Goal: Connect with others: Connect with others

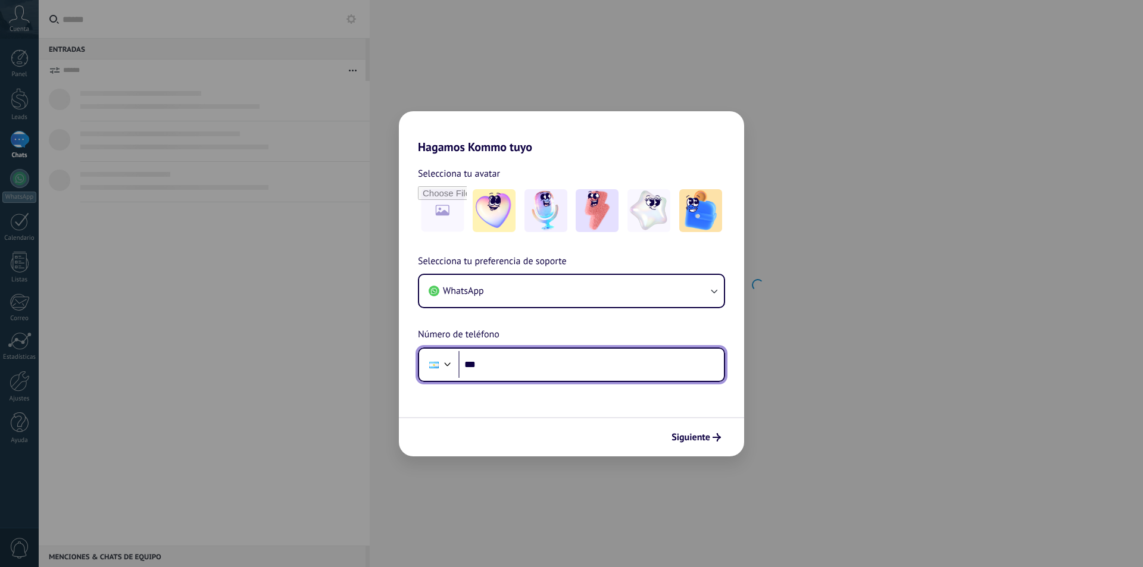
click at [621, 367] on input "***" at bounding box center [590, 364] width 265 height 27
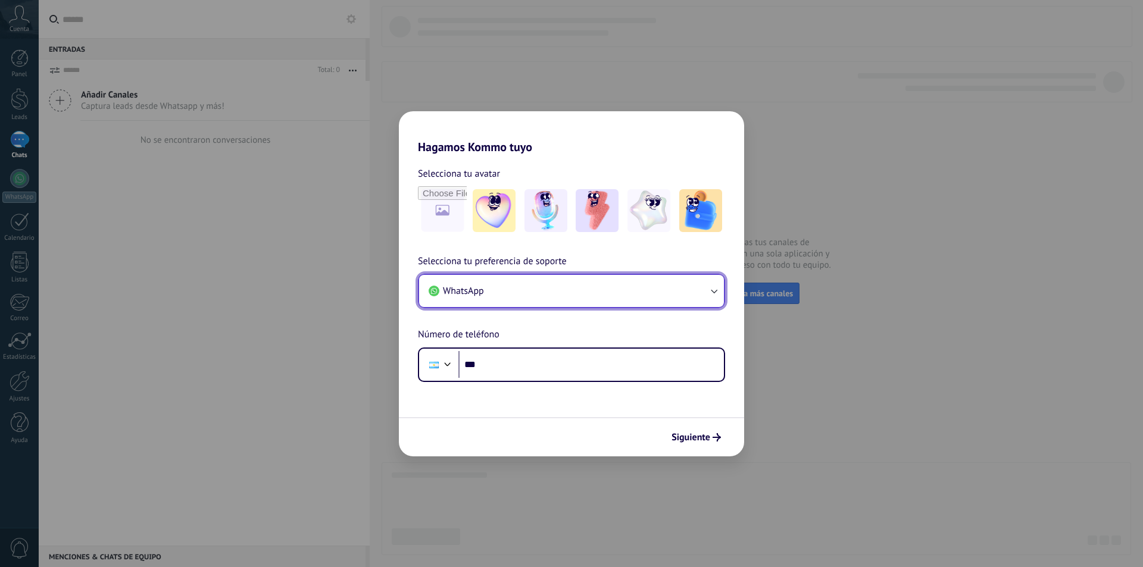
click at [633, 295] on button "WhatsApp" at bounding box center [571, 291] width 305 height 32
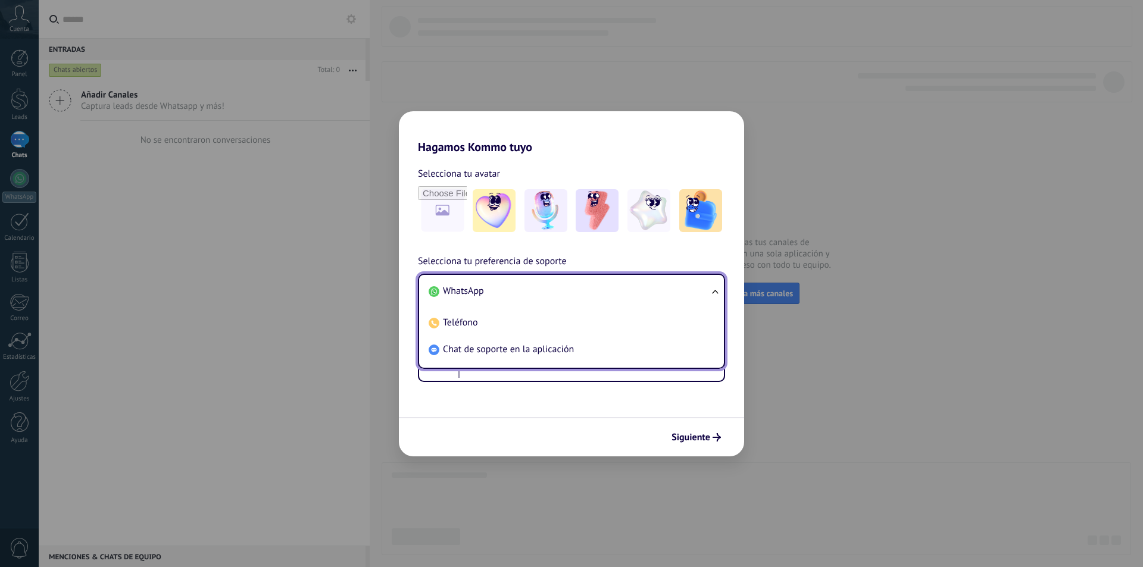
click at [591, 285] on li "WhatsApp" at bounding box center [569, 291] width 290 height 27
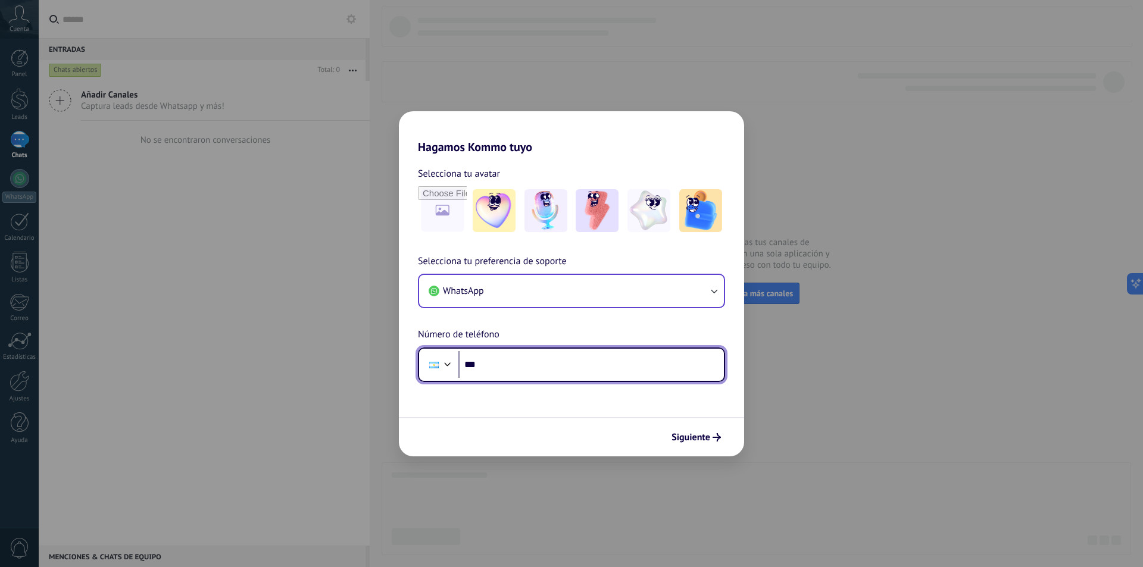
click at [584, 361] on input "***" at bounding box center [590, 364] width 265 height 27
type input "**********"
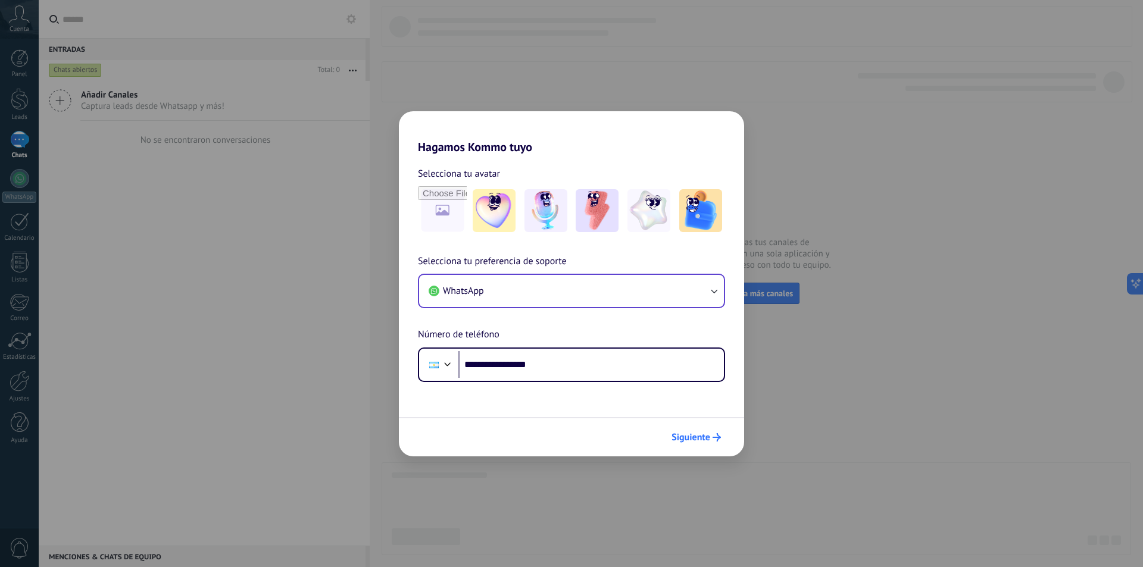
click at [692, 436] on span "Siguiente" at bounding box center [690, 437] width 39 height 8
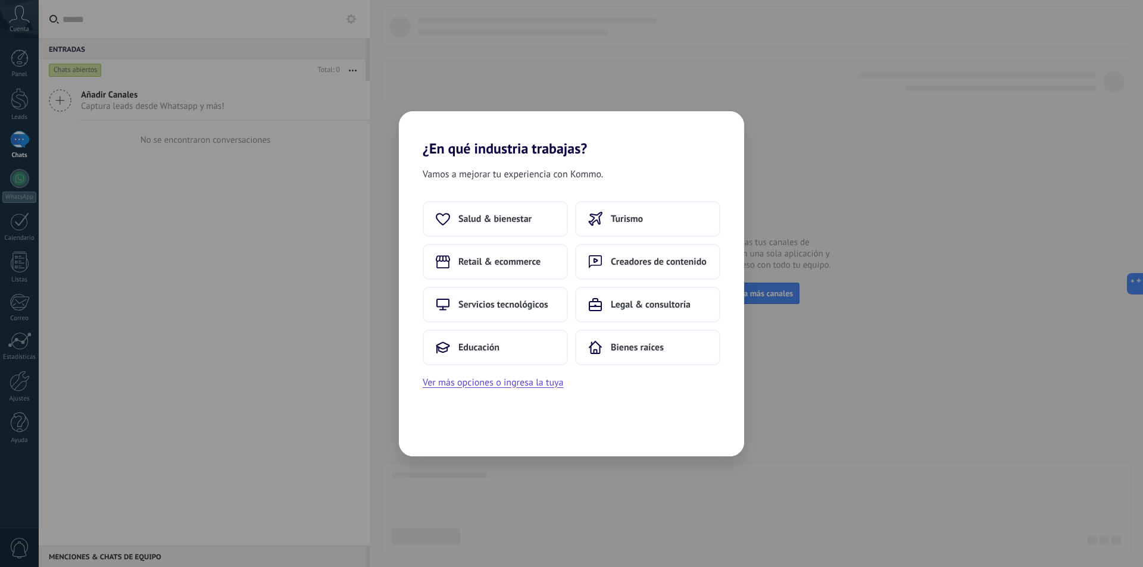
click at [151, 313] on div "¿En qué industria trabajas? Vamos a mejorar tu experiencia con Kommo. Salud & b…" at bounding box center [571, 283] width 1143 height 567
click at [523, 226] on button "Salud & bienestar" at bounding box center [495, 219] width 145 height 36
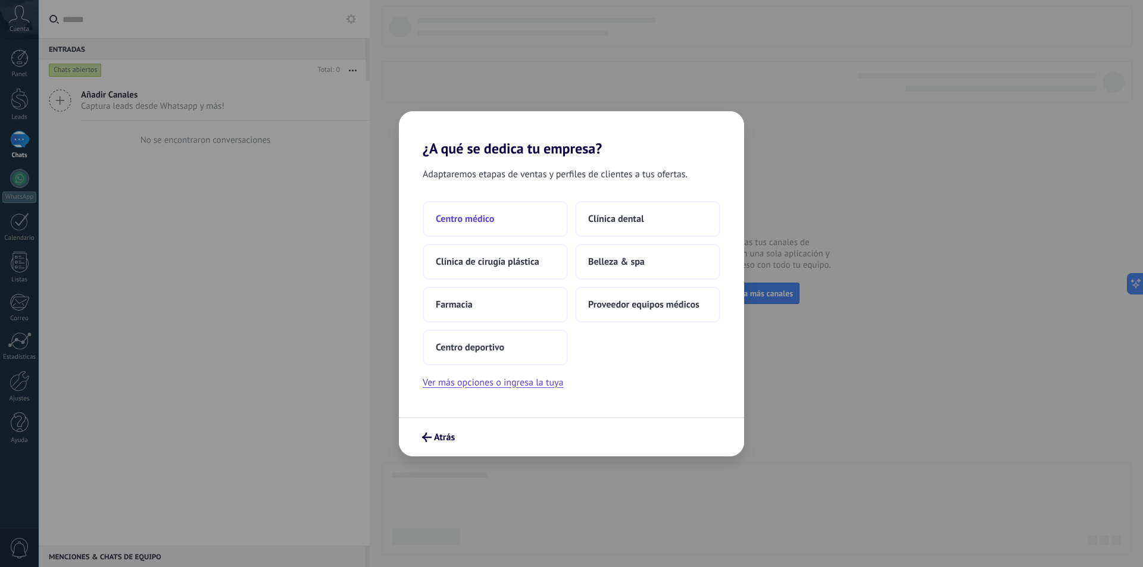
click at [534, 217] on button "Centro médico" at bounding box center [495, 219] width 145 height 36
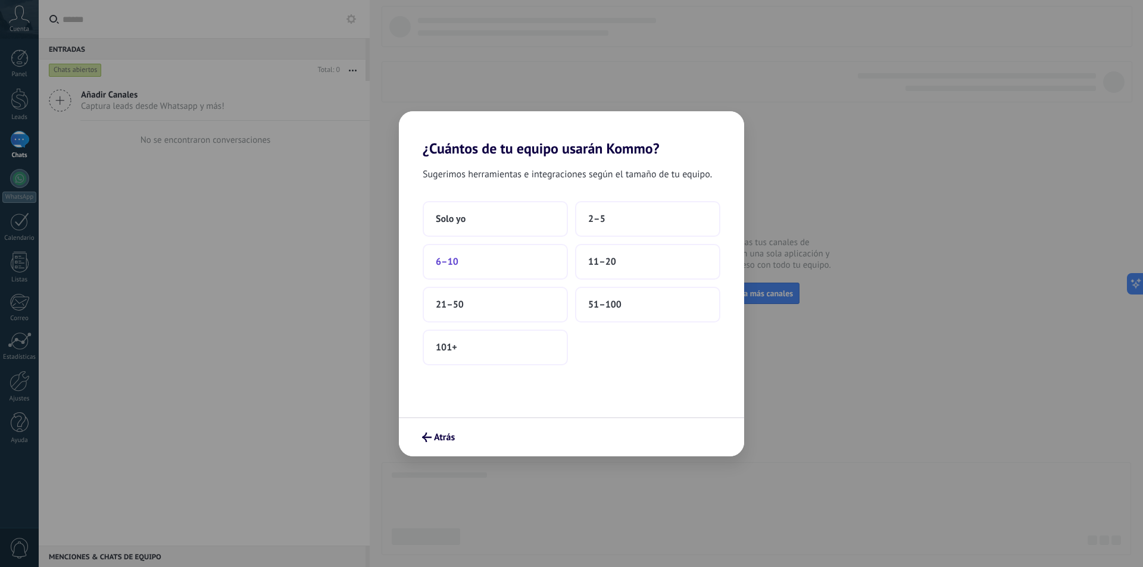
click at [480, 268] on button "6–10" at bounding box center [495, 262] width 145 height 36
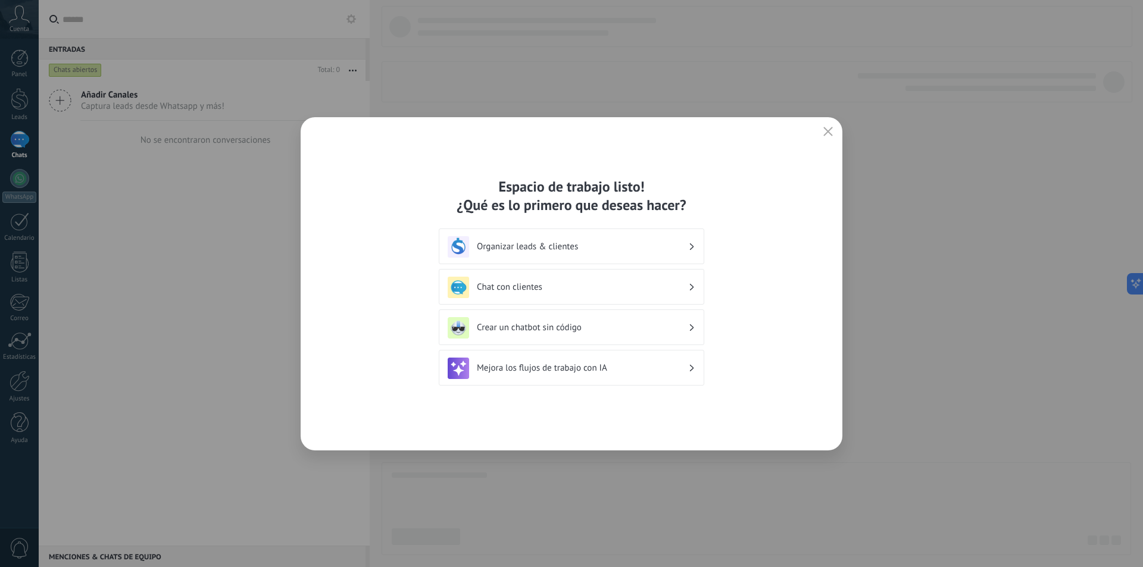
click at [776, 243] on div "Espacio de trabajo listo! ¿Qué es lo primero que deseas hacer? Organizar leads …" at bounding box center [572, 283] width 542 height 333
click at [583, 286] on h3 "Chat con clientes" at bounding box center [582, 287] width 211 height 11
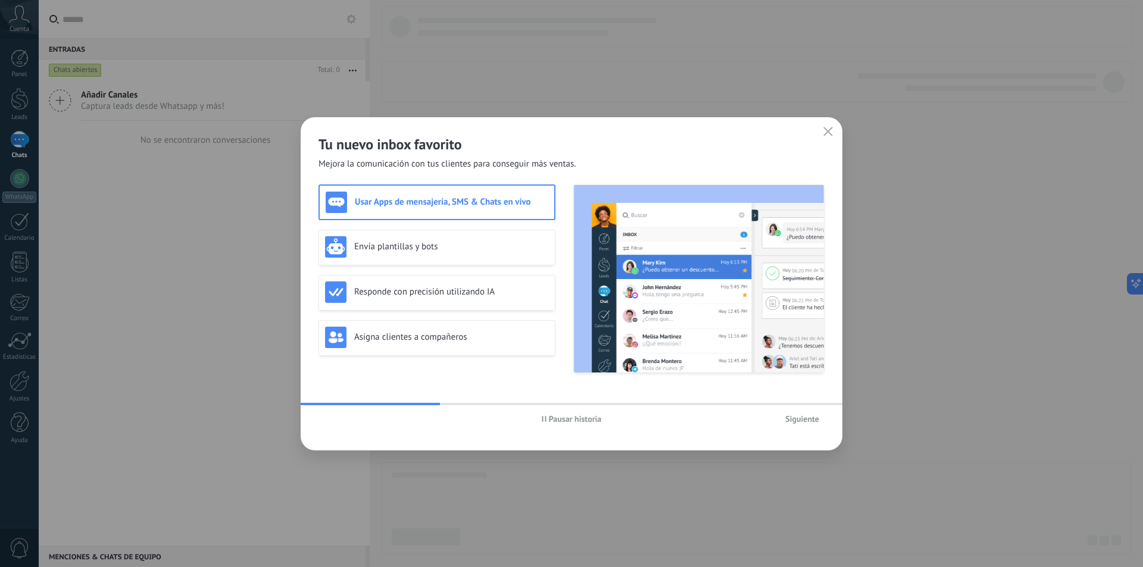
click at [823, 416] on button "Siguiente" at bounding box center [802, 419] width 45 height 18
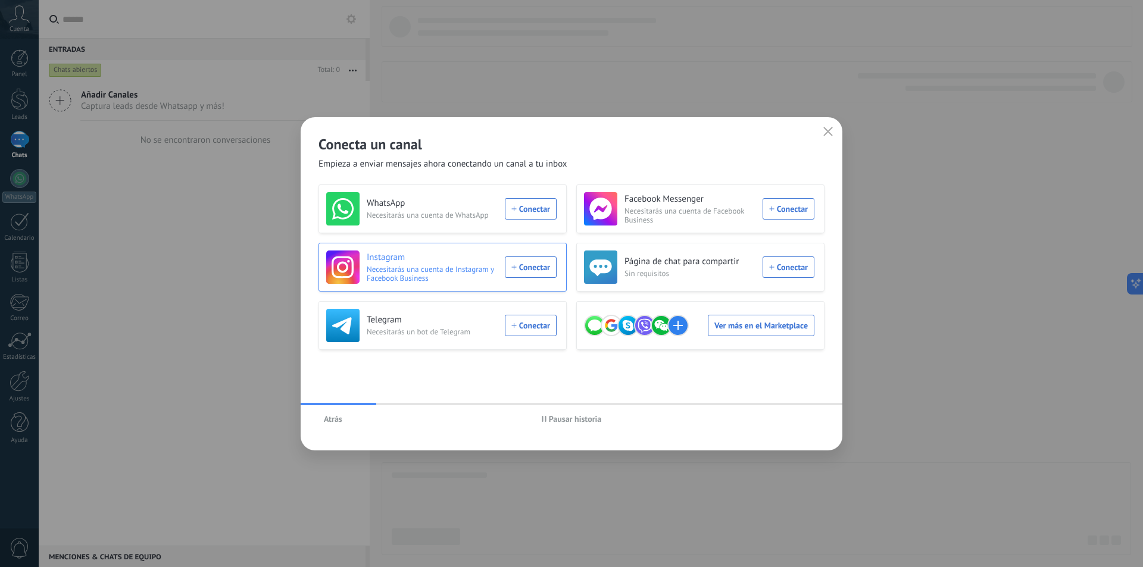
click at [524, 267] on div "Instagram Necesitarás una cuenta de Instagram y Facebook Business Conectar" at bounding box center [441, 267] width 230 height 33
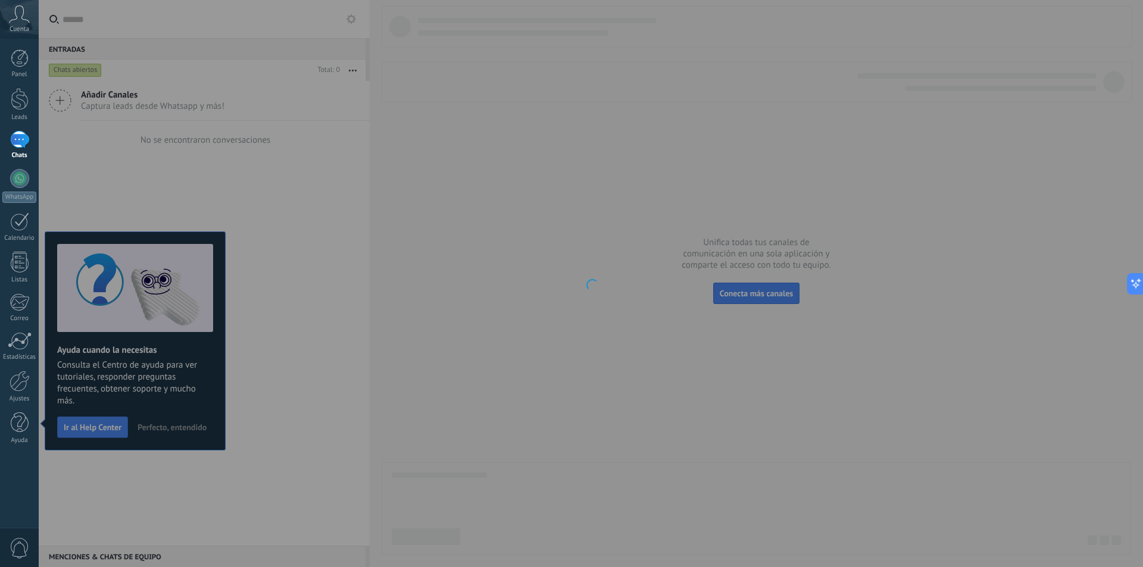
click at [174, 425] on span "Perfecto, entendido" at bounding box center [172, 427] width 69 height 8
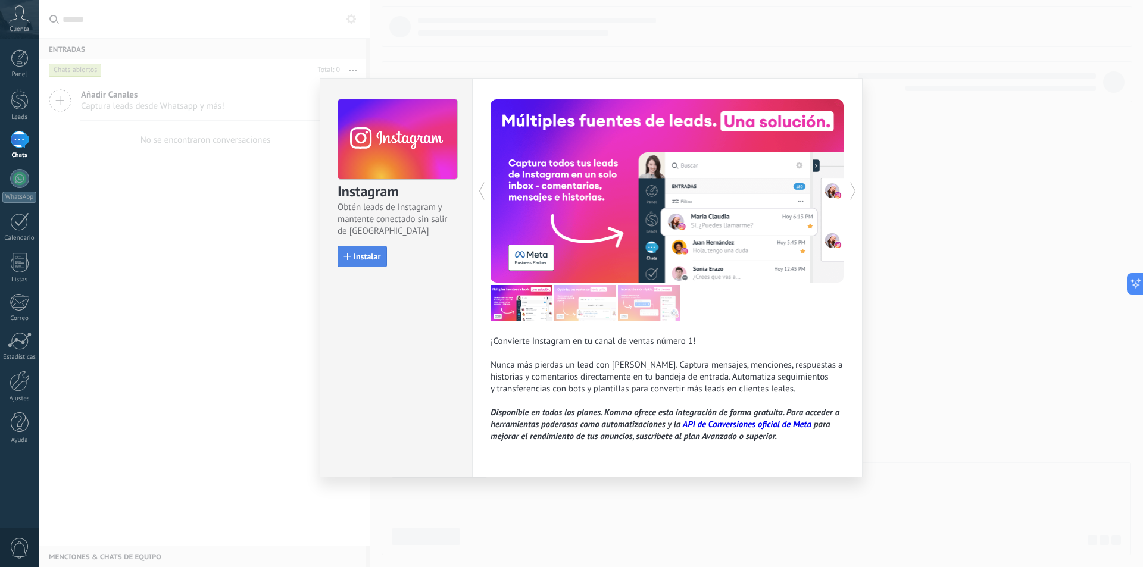
click at [373, 260] on span "Instalar" at bounding box center [367, 256] width 27 height 8
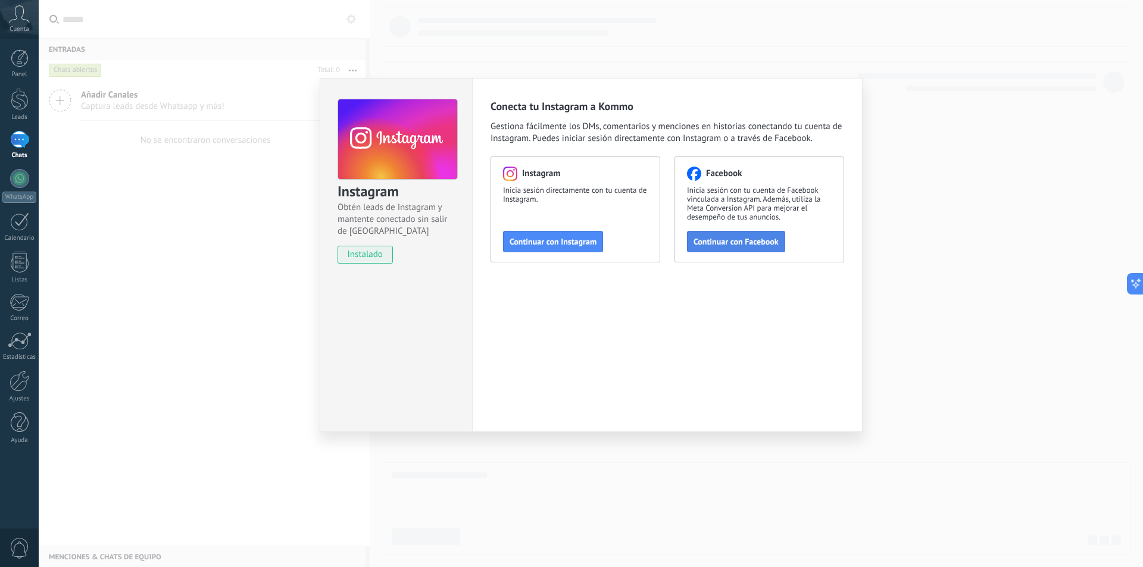
click at [738, 244] on span "Continuar con Facebook" at bounding box center [735, 242] width 85 height 8
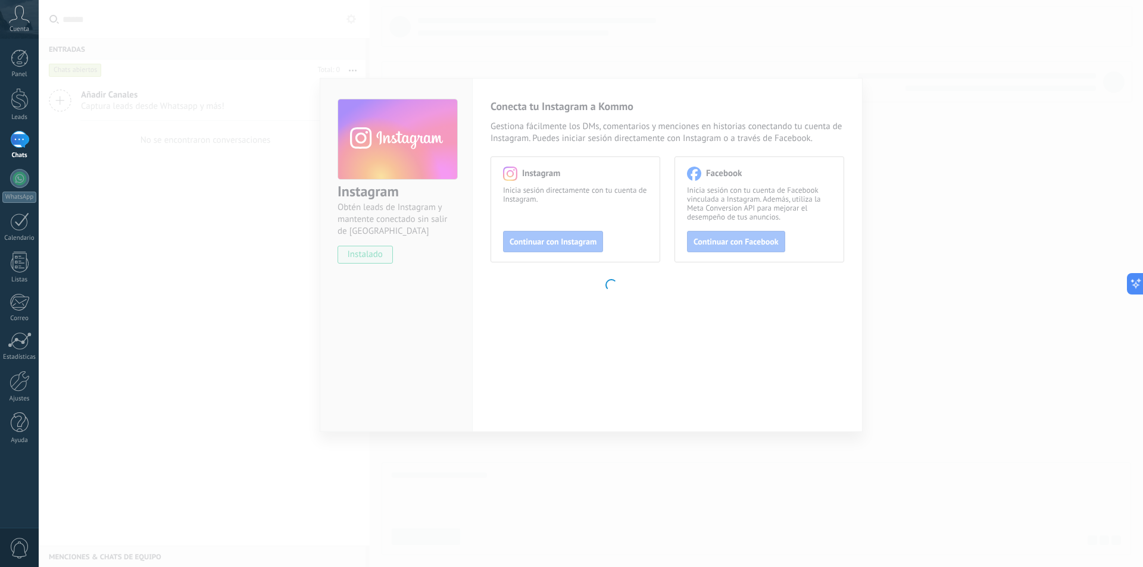
click at [653, 368] on body ".abccls-1,.abccls-2{fill-rule:evenodd}.abccls-2{fill:#fff} .abfcls-1{fill:none}…" at bounding box center [571, 283] width 1143 height 567
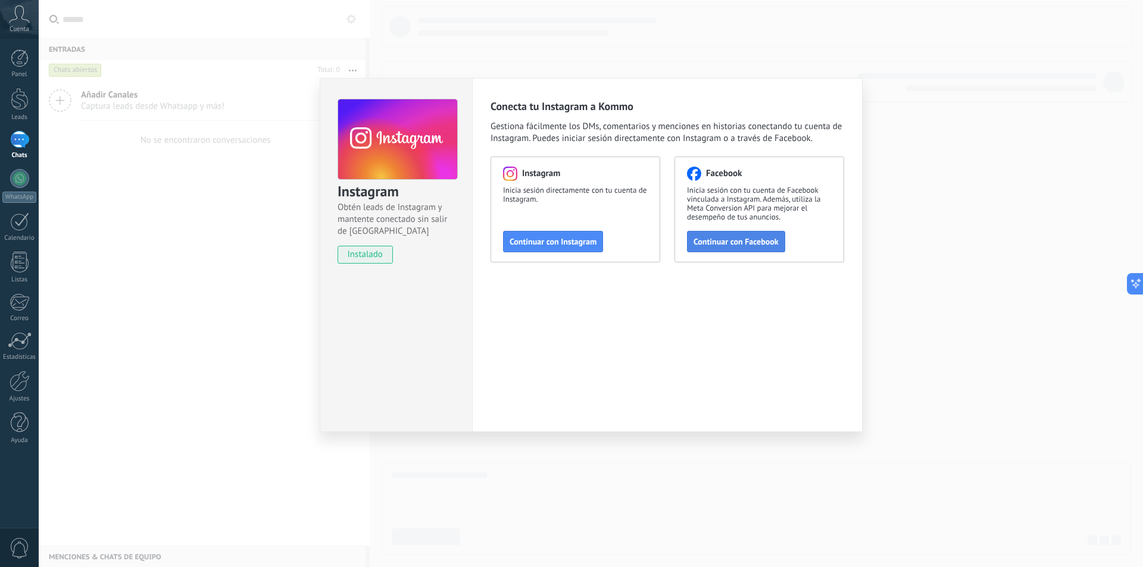
click at [723, 244] on span "Continuar con Facebook" at bounding box center [735, 242] width 85 height 8
